Goal: Information Seeking & Learning: Find specific fact

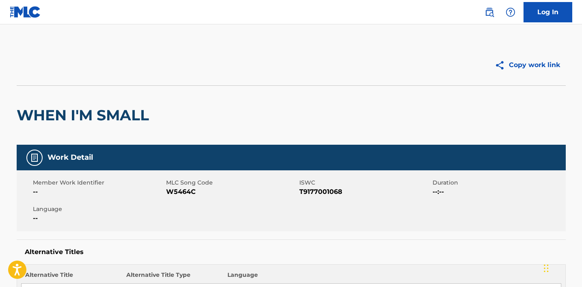
click at [32, 14] on img at bounding box center [25, 12] width 31 height 12
click at [91, 178] on div "Member Work Identifier -- MLC Song Code W5464C ISWC T9177001068 Duration --:-- …" at bounding box center [291, 200] width 549 height 61
click at [86, 119] on h2 "WHEN I'M SMALL" at bounding box center [85, 115] width 137 height 18
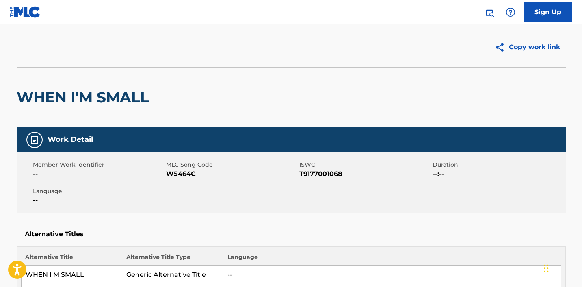
scroll to position [17, 0]
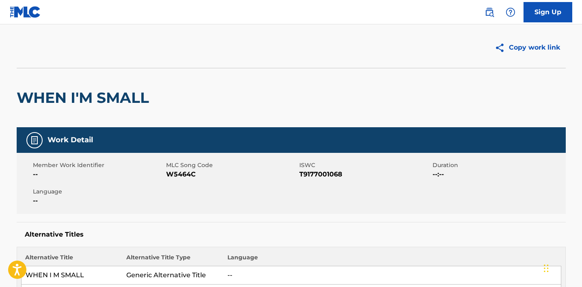
click at [490, 11] on img at bounding box center [490, 12] width 10 height 10
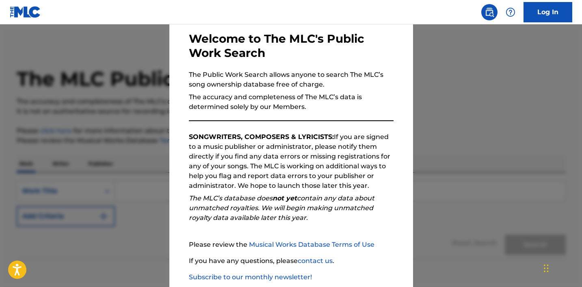
scroll to position [85, 0]
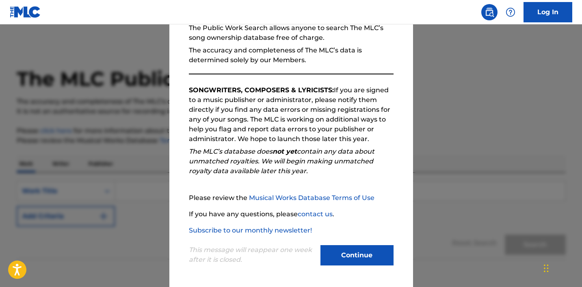
click at [364, 251] on button "Continue" at bounding box center [357, 255] width 73 height 20
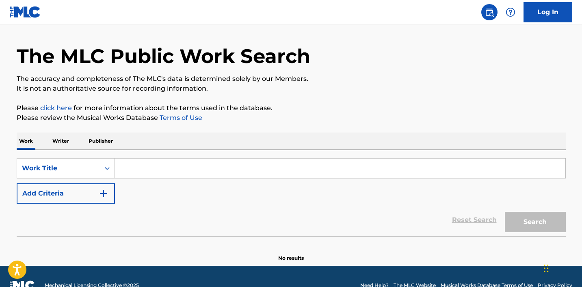
scroll to position [39, 0]
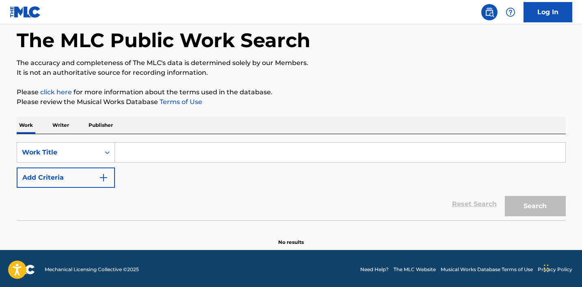
click at [167, 144] on input "Search Form" at bounding box center [340, 153] width 451 height 20
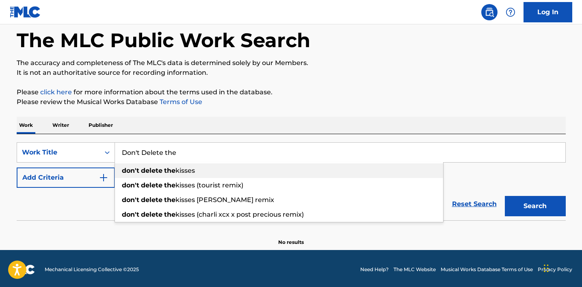
click at [180, 170] on span "kisses" at bounding box center [186, 171] width 20 height 8
type input "don't delete the kisses"
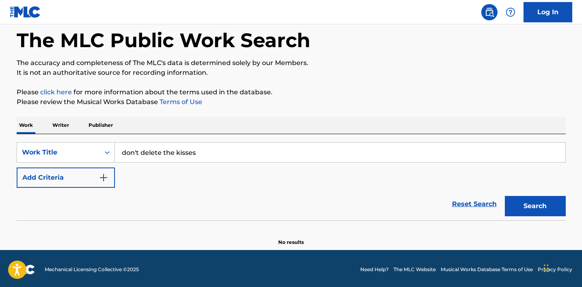
click at [543, 203] on button "Search" at bounding box center [535, 206] width 61 height 20
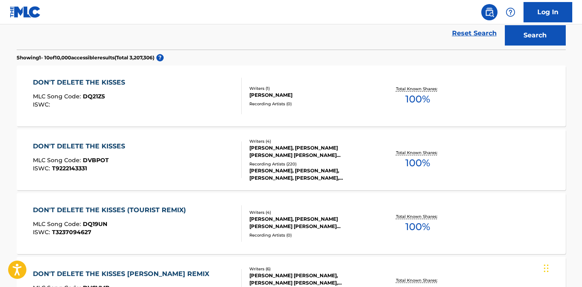
scroll to position [208, 0]
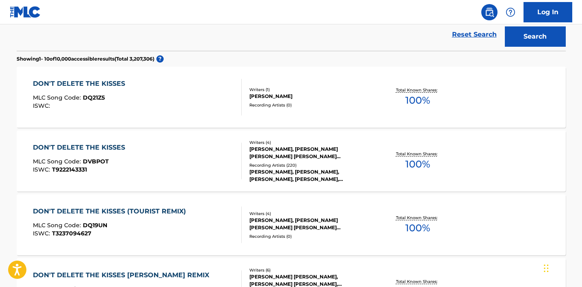
click at [215, 157] on div "DON'T DELETE THE KISSES MLC Song Code : DVBPOT ISWC : T9222143331" at bounding box center [137, 161] width 209 height 37
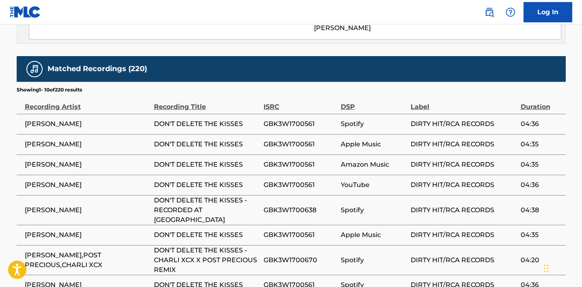
scroll to position [761, 0]
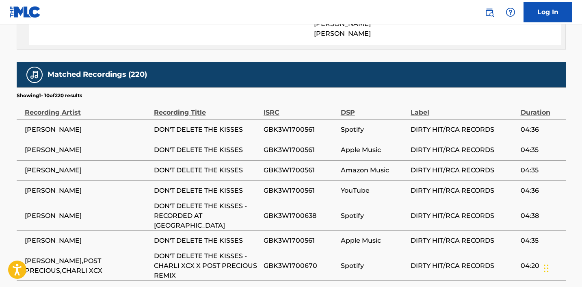
click at [151, 119] on td "[PERSON_NAME]" at bounding box center [85, 129] width 137 height 20
click at [183, 125] on span "DON'T DELETE THE KISSES" at bounding box center [207, 130] width 106 height 10
click at [29, 125] on span "[PERSON_NAME]" at bounding box center [87, 130] width 125 height 10
click at [435, 125] on span "DIRTY HIT/RCA RECORDS" at bounding box center [464, 130] width 106 height 10
click at [296, 99] on div "ISRC" at bounding box center [300, 108] width 73 height 18
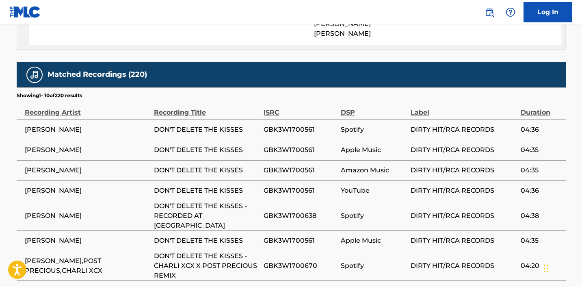
click at [264, 99] on div "ISRC" at bounding box center [300, 108] width 73 height 18
click at [527, 125] on span "04:36" at bounding box center [541, 130] width 41 height 10
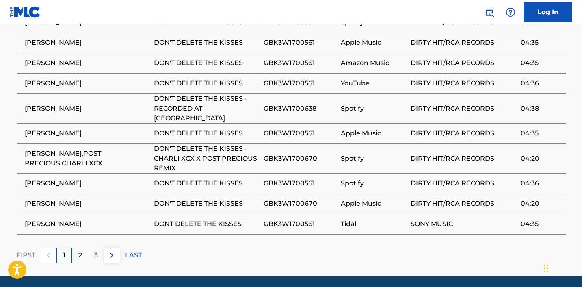
scroll to position [617, 0]
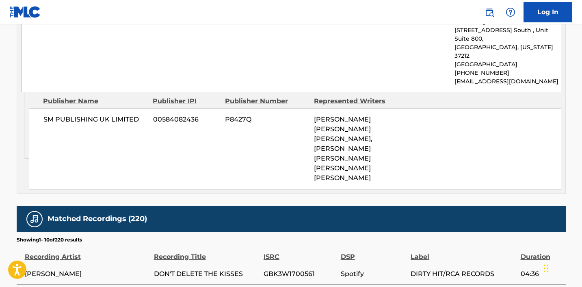
click at [89, 214] on h5 "Matched Recordings (220)" at bounding box center [98, 218] width 100 height 9
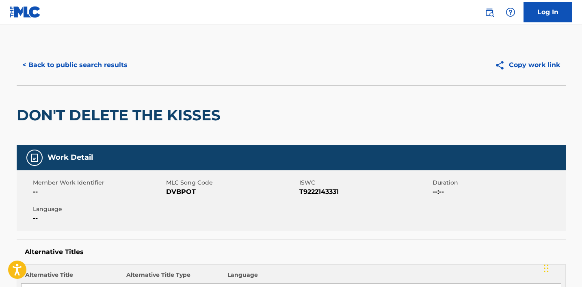
scroll to position [63, 0]
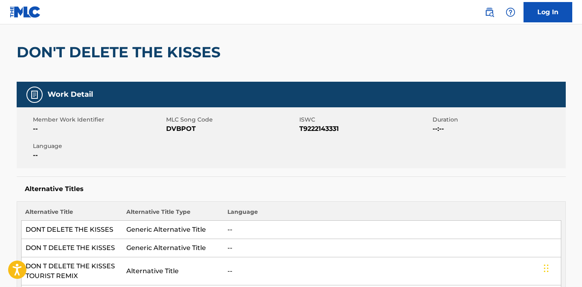
click at [59, 229] on td "DONT DELETE THE KISSES" at bounding box center [71, 230] width 101 height 18
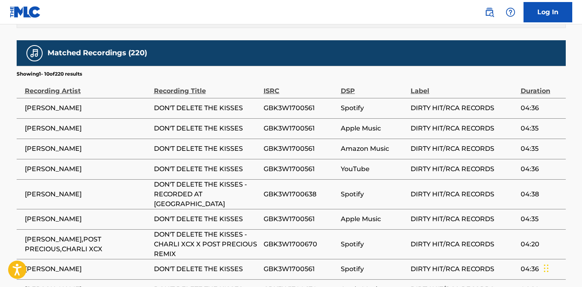
scroll to position [868, 0]
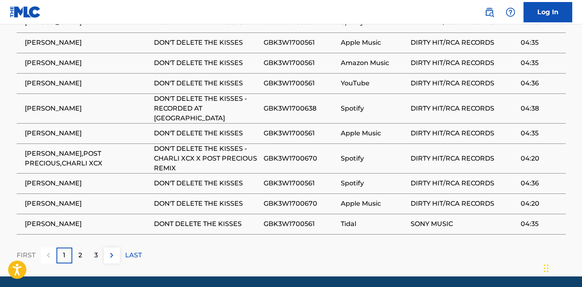
click at [95, 250] on p "3" at bounding box center [96, 255] width 4 height 10
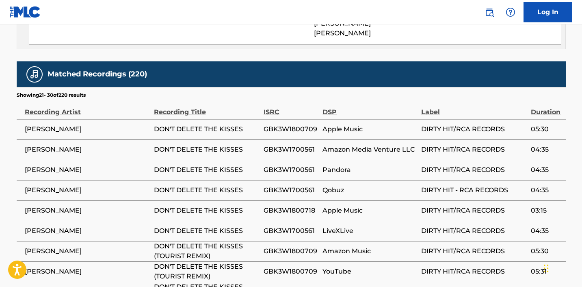
scroll to position [605, 0]
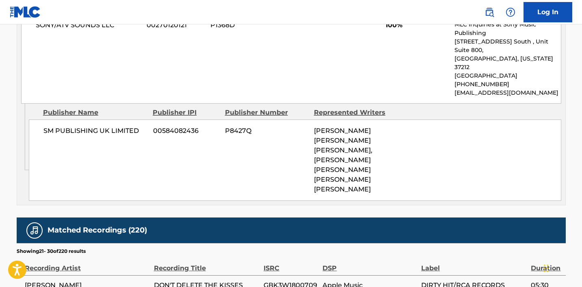
click at [69, 255] on div "Recording Artist" at bounding box center [87, 264] width 125 height 18
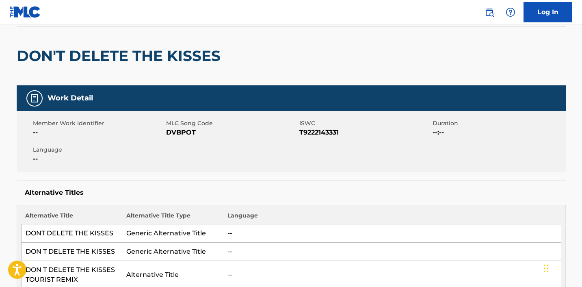
scroll to position [0, 0]
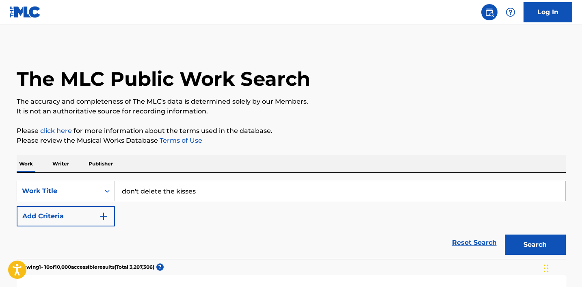
click at [178, 186] on input "don't delete the kisses" at bounding box center [340, 191] width 451 height 20
type input "[PERSON_NAME]"
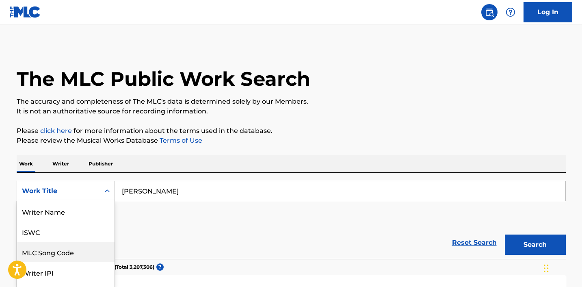
click at [77, 187] on div "MLC Song Code, 3 of 8. 8 results available. Use Up and Down to choose options, …" at bounding box center [66, 191] width 98 height 20
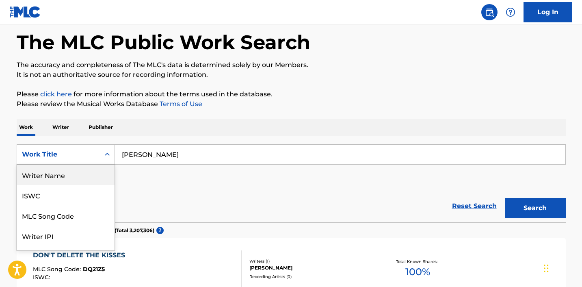
click at [77, 171] on div "Writer Name" at bounding box center [66, 175] width 98 height 20
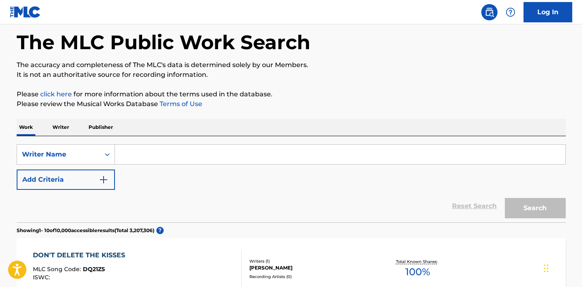
click at [155, 155] on input "Search Form" at bounding box center [340, 155] width 451 height 20
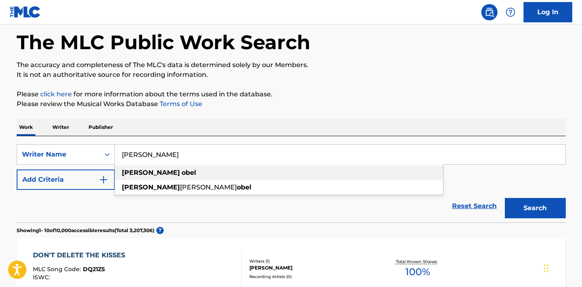
click at [182, 169] on strong "obel" at bounding box center [189, 173] width 15 height 8
type input "[PERSON_NAME]"
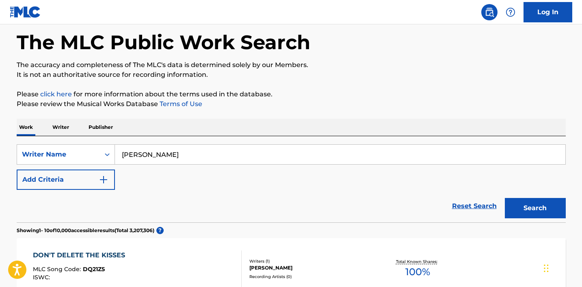
click at [542, 208] on button "Search" at bounding box center [535, 208] width 61 height 20
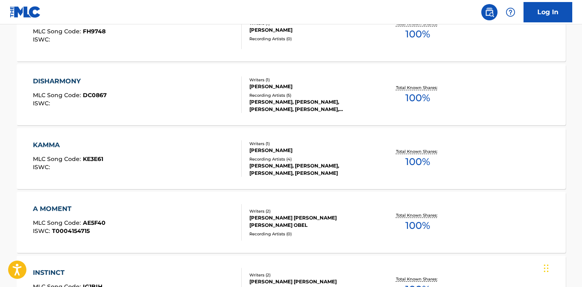
scroll to position [708, 0]
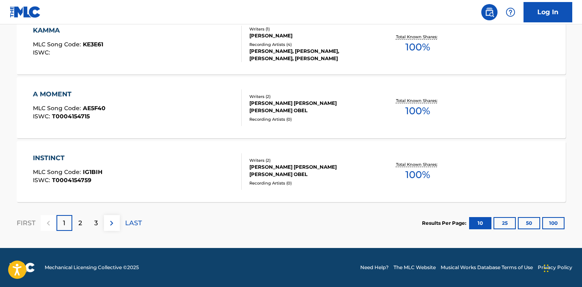
click at [88, 222] on div "3" at bounding box center [96, 223] width 16 height 16
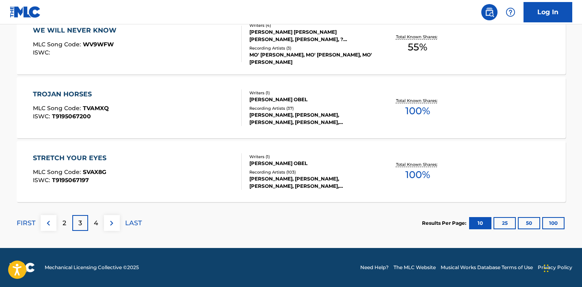
click at [67, 223] on div "2" at bounding box center [64, 223] width 16 height 16
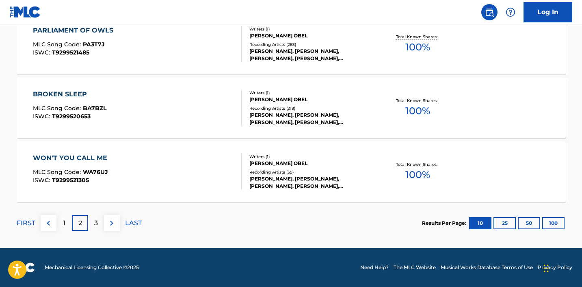
click at [93, 224] on div "3" at bounding box center [96, 223] width 16 height 16
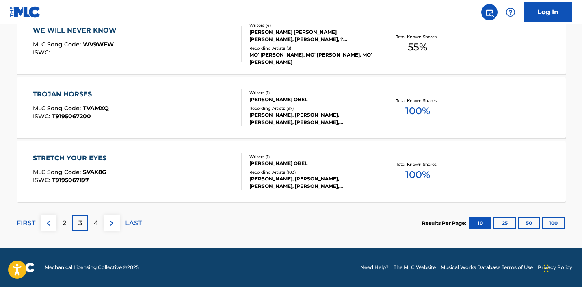
click at [96, 222] on p "4" at bounding box center [96, 223] width 4 height 10
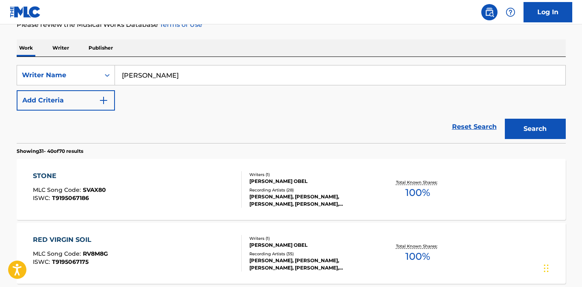
scroll to position [62, 0]
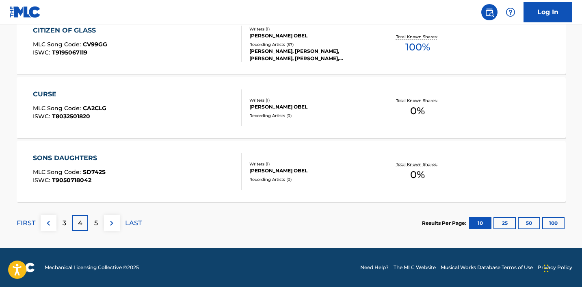
click at [99, 221] on div "5" at bounding box center [96, 223] width 16 height 16
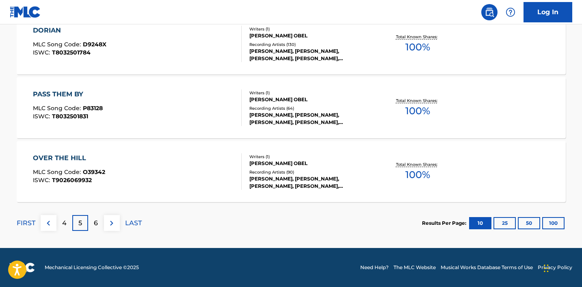
click at [92, 221] on div "6" at bounding box center [96, 223] width 16 height 16
click at [94, 221] on p "7" at bounding box center [96, 223] width 4 height 10
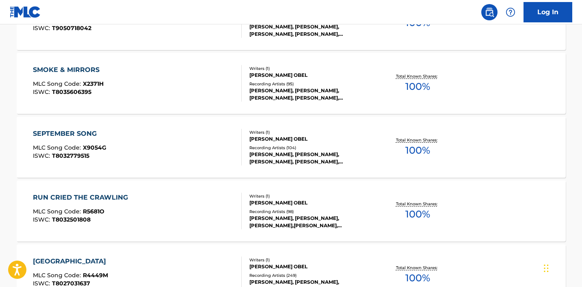
scroll to position [447, 0]
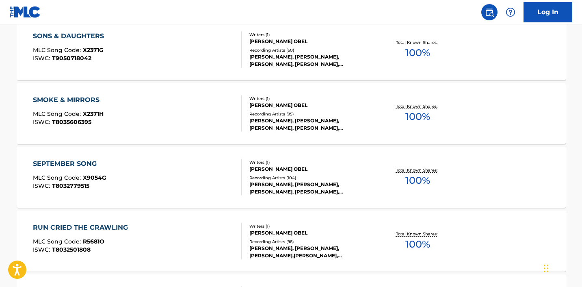
click at [78, 161] on div "SEPTEMBER SONG" at bounding box center [70, 164] width 74 height 10
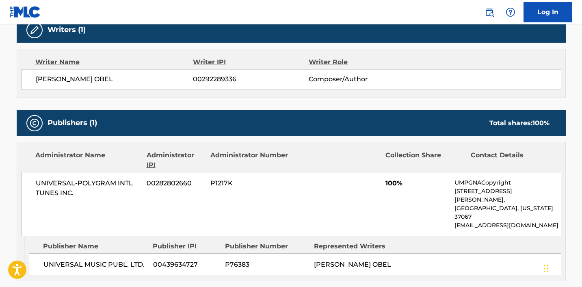
scroll to position [270, 0]
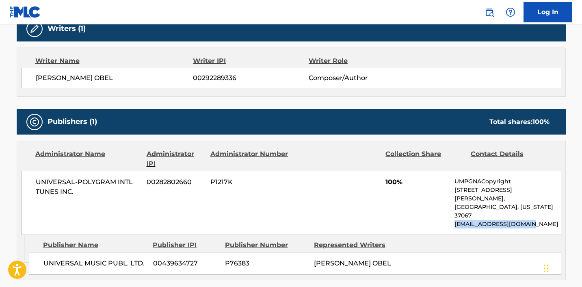
drag, startPoint x: 452, startPoint y: 206, endPoint x: 537, endPoint y: 208, distance: 84.9
click at [537, 208] on div "UNIVERSAL-POLYGRAM INTL TUNES INC. 00282802660 P1217K 100% UMPGNACopyright [STR…" at bounding box center [291, 203] width 540 height 64
copy p "[EMAIL_ADDRESS][DOMAIN_NAME]"
click at [378, 197] on div "UNIVERSAL-POLYGRAM INTL TUNES INC. 00282802660 P1217K 100% UMPGNACopyright [STR…" at bounding box center [291, 203] width 540 height 64
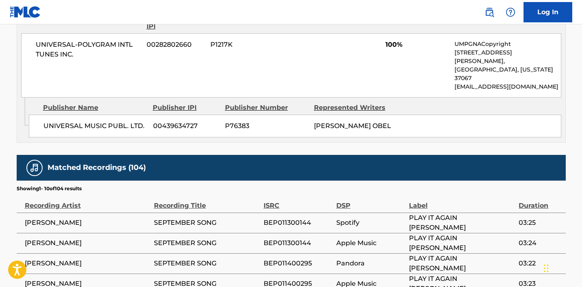
scroll to position [408, 0]
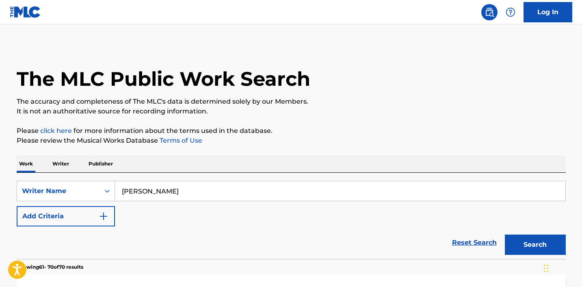
click at [154, 195] on input "[PERSON_NAME]" at bounding box center [340, 191] width 451 height 20
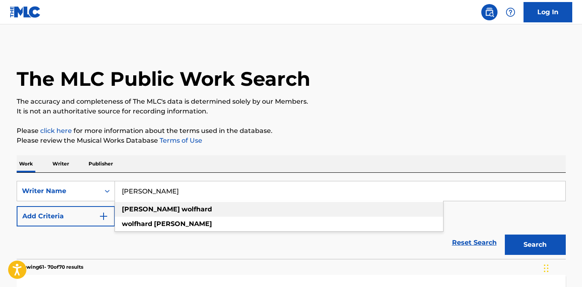
type input "[PERSON_NAME]"
click at [182, 212] on strong "wolfhard" at bounding box center [197, 209] width 30 height 8
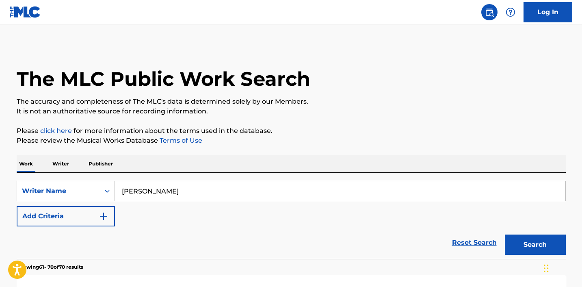
click at [536, 247] on button "Search" at bounding box center [535, 244] width 61 height 20
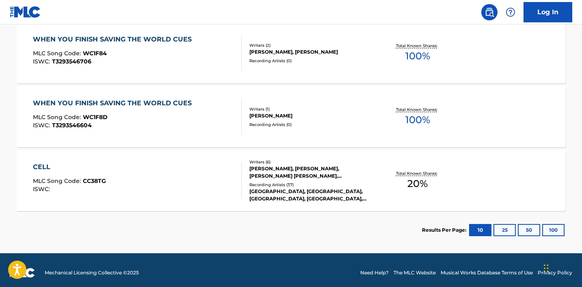
scroll to position [640, 0]
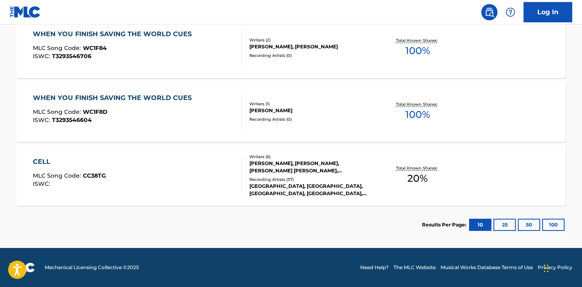
click at [506, 219] on button "25" at bounding box center [505, 225] width 22 height 12
click at [527, 219] on button "50" at bounding box center [529, 225] width 22 height 12
click at [552, 223] on button "100" at bounding box center [553, 225] width 22 height 12
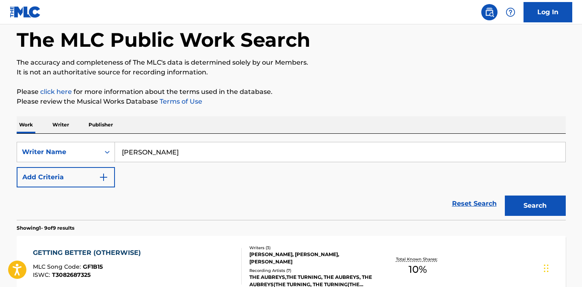
scroll to position [45, 0]
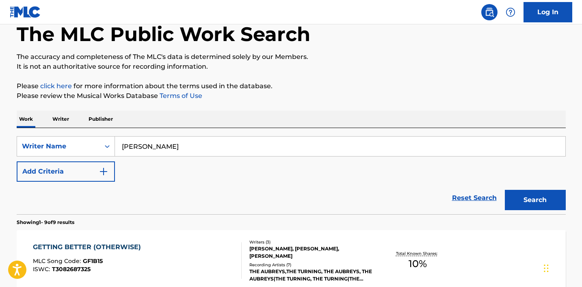
click at [149, 152] on input "[PERSON_NAME]" at bounding box center [340, 147] width 451 height 20
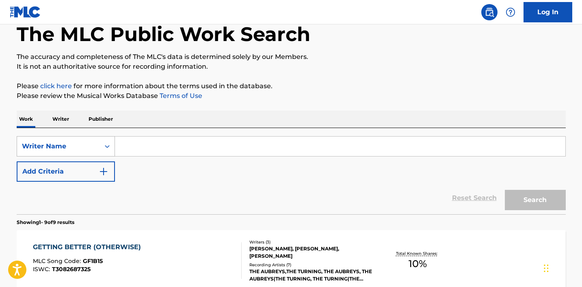
click at [82, 147] on div "Writer Name" at bounding box center [58, 146] width 73 height 10
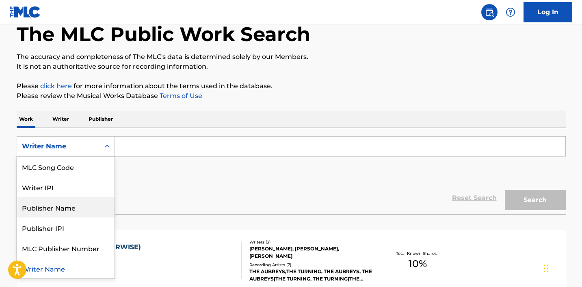
scroll to position [0, 0]
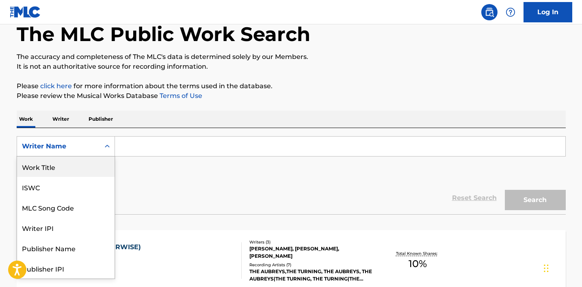
click at [58, 163] on div "Work Title" at bounding box center [66, 166] width 98 height 20
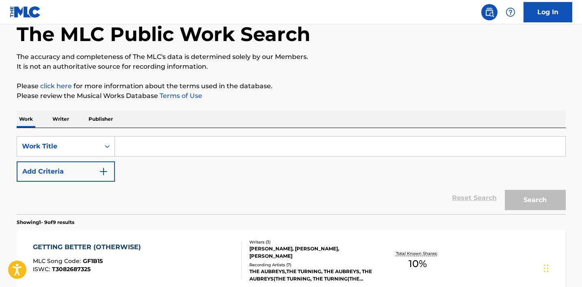
click at [128, 151] on input "Search Form" at bounding box center [340, 147] width 451 height 20
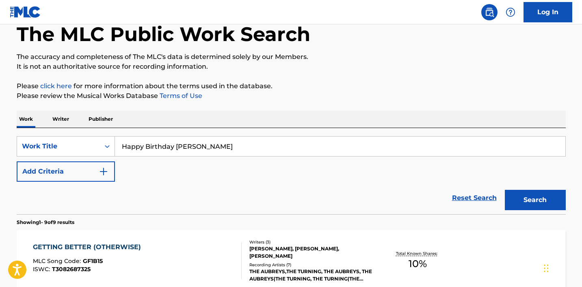
type input "Happy Birthday [PERSON_NAME]"
click at [505, 190] on button "Search" at bounding box center [535, 200] width 61 height 20
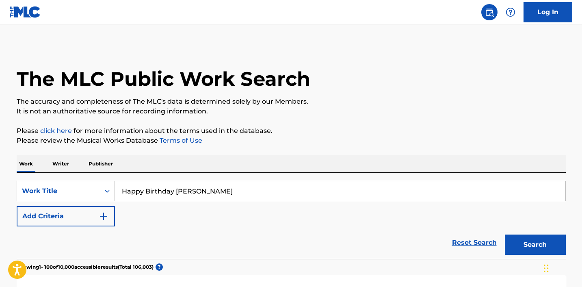
click at [104, 163] on p "Publisher" at bounding box center [100, 163] width 29 height 17
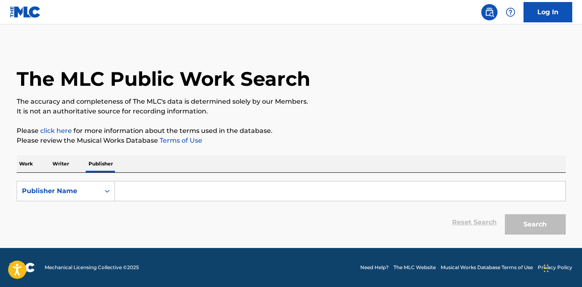
click at [154, 191] on input "Search Form" at bounding box center [340, 191] width 451 height 20
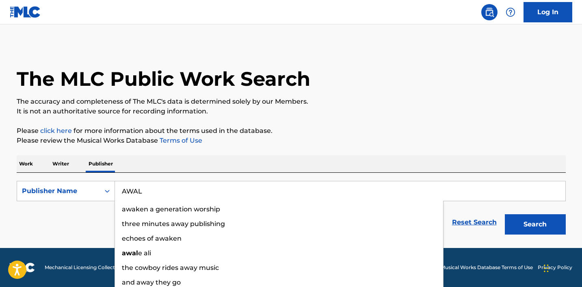
type input "AWAL"
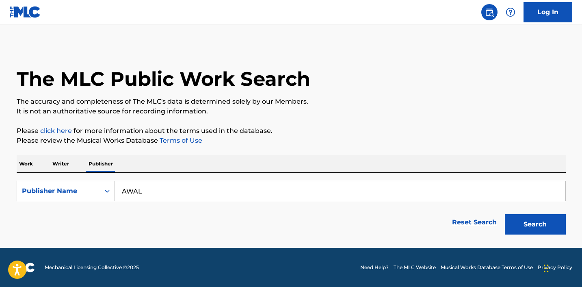
click at [66, 162] on p "Writer" at bounding box center [61, 163] width 22 height 17
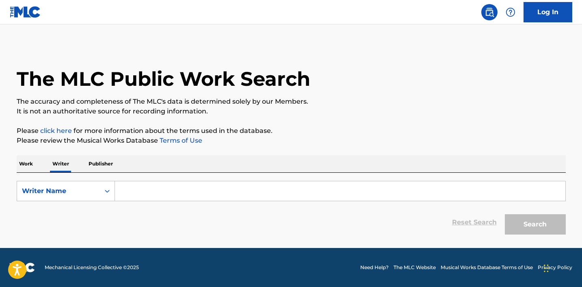
click at [34, 165] on p "Work" at bounding box center [26, 163] width 19 height 17
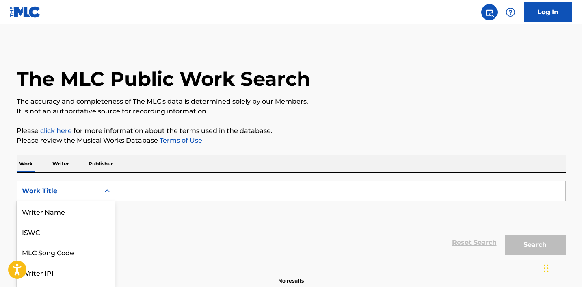
scroll to position [32, 0]
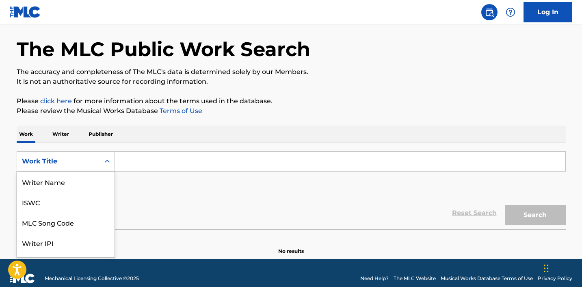
click at [53, 171] on div "Work Title selected, 8 of 8. 8 results available. Use Up and Down to choose opt…" at bounding box center [66, 161] width 98 height 20
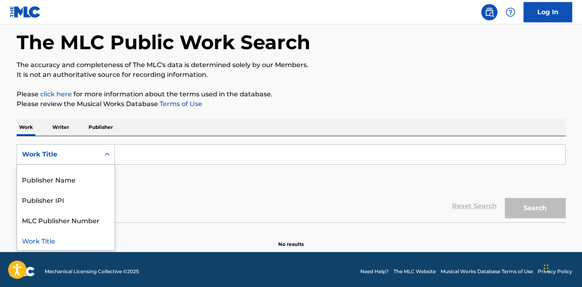
scroll to position [0, 0]
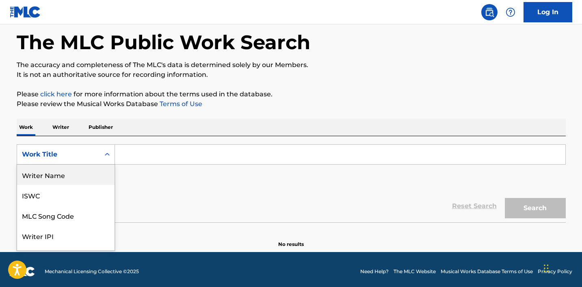
click at [171, 201] on div "Reset Search Search" at bounding box center [291, 206] width 549 height 33
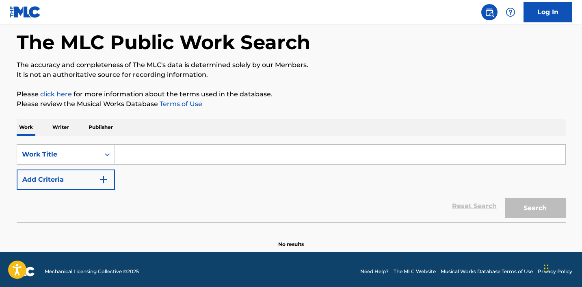
scroll to position [41, 0]
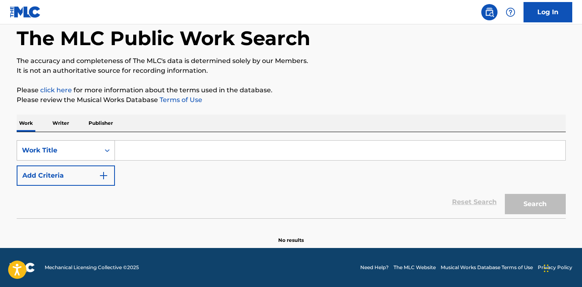
click at [70, 151] on div "Work Title" at bounding box center [58, 150] width 73 height 10
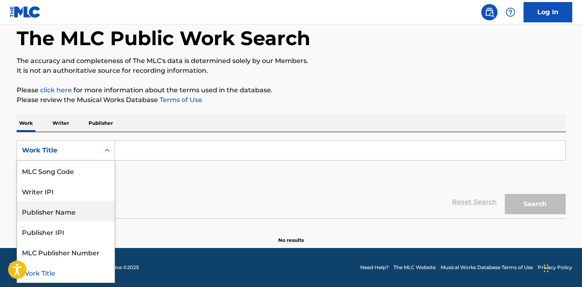
click at [72, 215] on div "Publisher Name" at bounding box center [66, 211] width 98 height 20
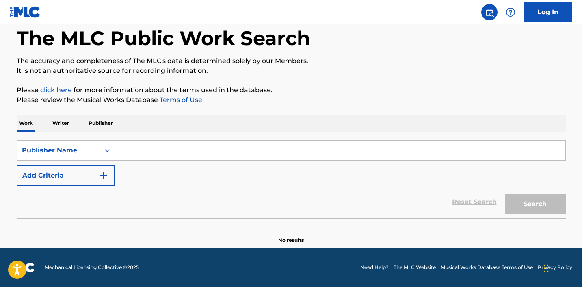
click at [140, 155] on input "Search Form" at bounding box center [340, 151] width 451 height 20
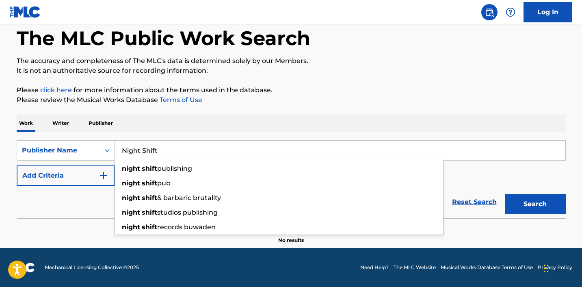
type input "Night Shift"
click at [533, 207] on button "Search" at bounding box center [535, 204] width 61 height 20
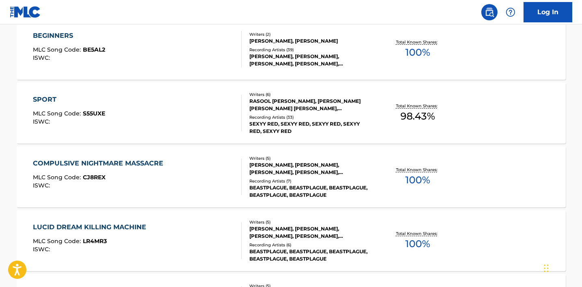
scroll to position [257, 0]
